Goal: Information Seeking & Learning: Learn about a topic

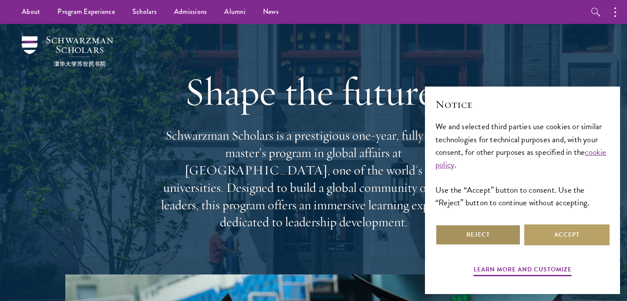
click at [478, 240] on button "Reject" at bounding box center [477, 235] width 85 height 21
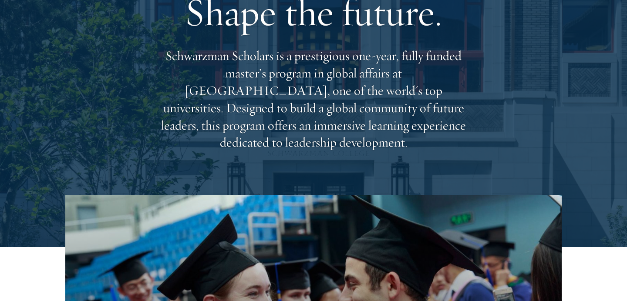
scroll to position [84, 0]
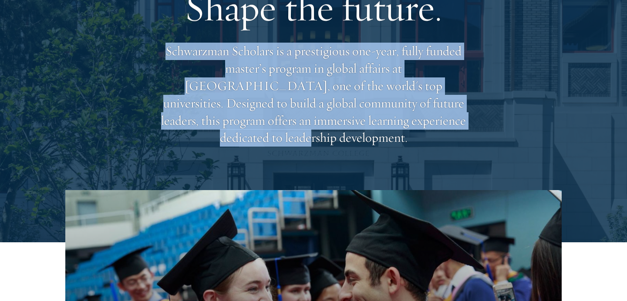
drag, startPoint x: 367, startPoint y: 39, endPoint x: 351, endPoint y: 132, distance: 94.4
click at [351, 132] on div "Shape the future. Schwarzman Scholars is a prestigious one-year, fully funded m…" at bounding box center [313, 64] width 313 height 251
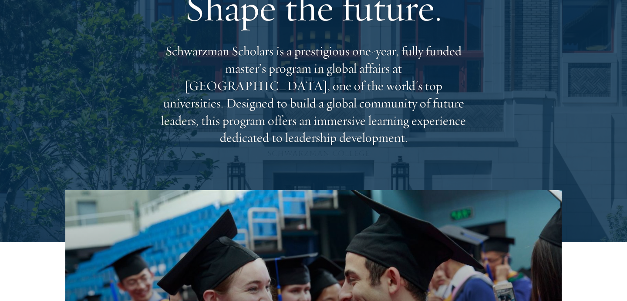
click at [343, 136] on div "Shape the future. Schwarzman Scholars is a prestigious one-year, fully funded m…" at bounding box center [313, 64] width 313 height 251
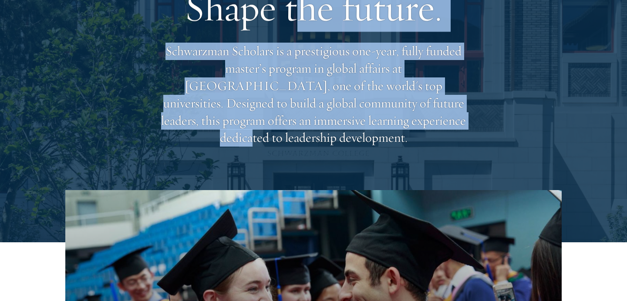
drag, startPoint x: 301, startPoint y: 28, endPoint x: 293, endPoint y: 123, distance: 95.2
click at [293, 123] on div "Shape the future. Schwarzman Scholars is a prestigious one-year, fully funded m…" at bounding box center [313, 64] width 313 height 251
click at [293, 123] on p "Schwarzman Scholars is a prestigious one-year, fully funded master’s program in…" at bounding box center [313, 95] width 313 height 104
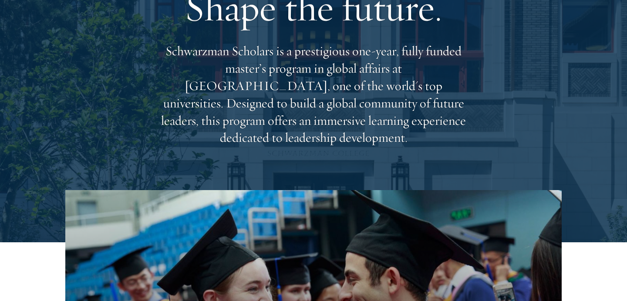
drag, startPoint x: 357, startPoint y: 47, endPoint x: 370, endPoint y: 144, distance: 97.5
click at [370, 144] on div "Shape the future. Schwarzman Scholars is a prestigious one-year, fully funded m…" at bounding box center [313, 64] width 313 height 251
drag, startPoint x: 371, startPoint y: 40, endPoint x: 450, endPoint y: 132, distance: 121.3
click at [450, 132] on div "Shape the future. Schwarzman Scholars is a prestigious one-year, fully funded m…" at bounding box center [313, 64] width 313 height 251
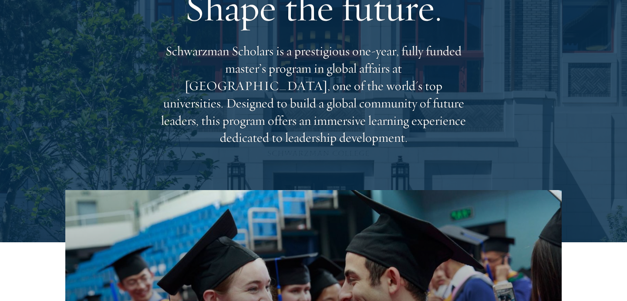
click at [450, 132] on div "Shape the future. Schwarzman Scholars is a prestigious one-year, fully funded m…" at bounding box center [313, 64] width 313 height 251
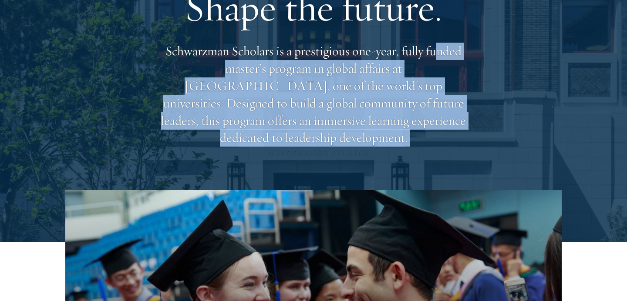
drag, startPoint x: 435, startPoint y: 52, endPoint x: 453, endPoint y: 179, distance: 128.3
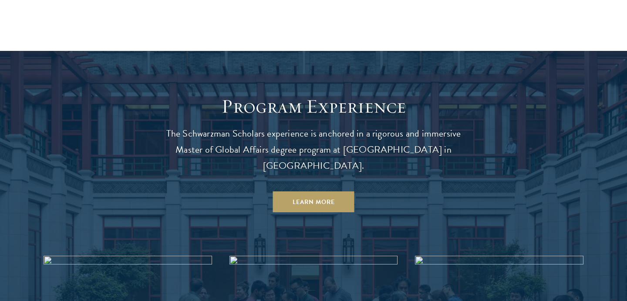
scroll to position [738, 0]
